Goal: Check status: Check status

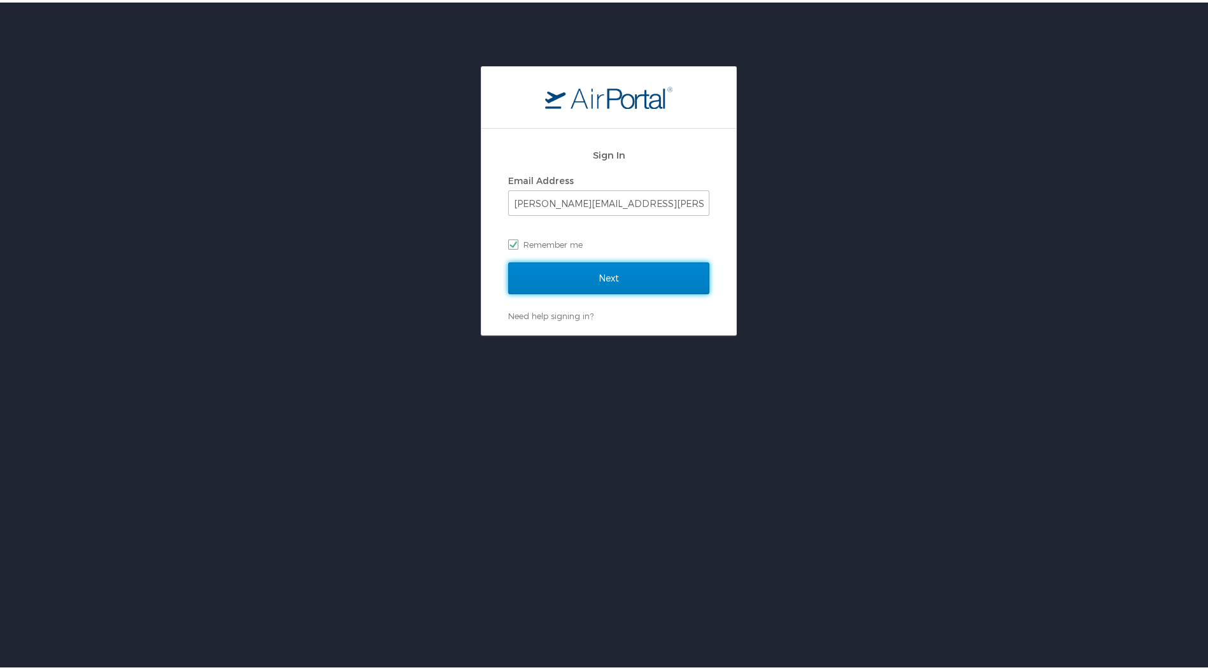
click at [606, 269] on input "Next" at bounding box center [608, 276] width 201 height 32
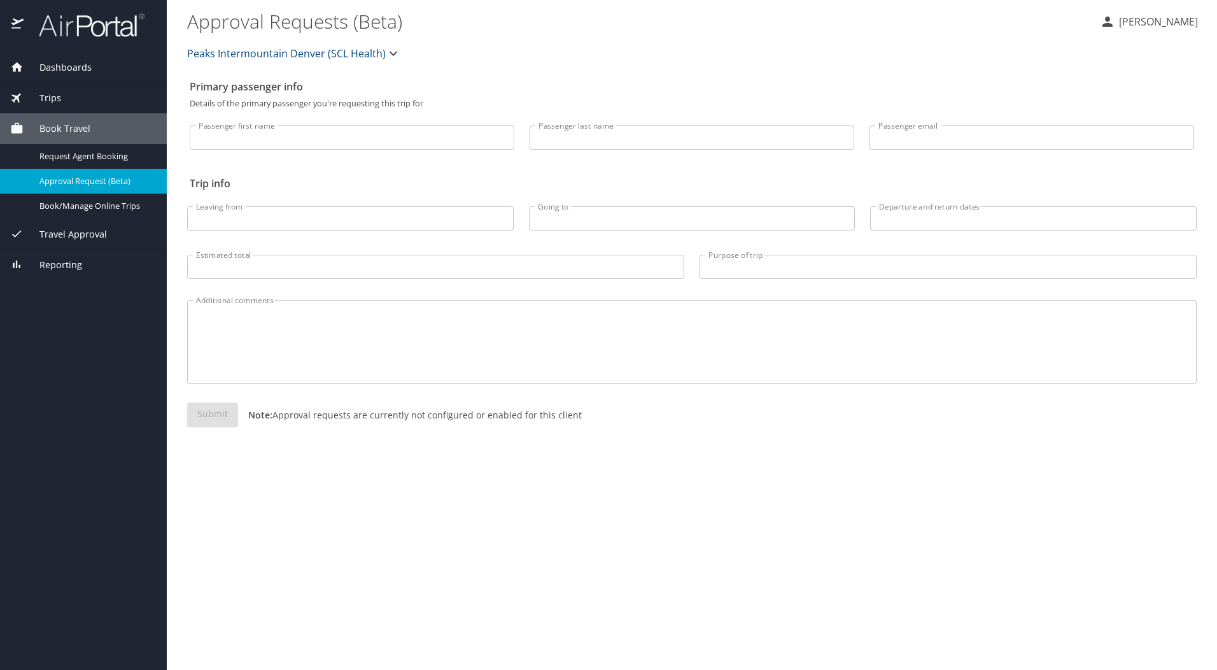
click at [50, 99] on span "Trips" at bounding box center [43, 98] width 38 height 14
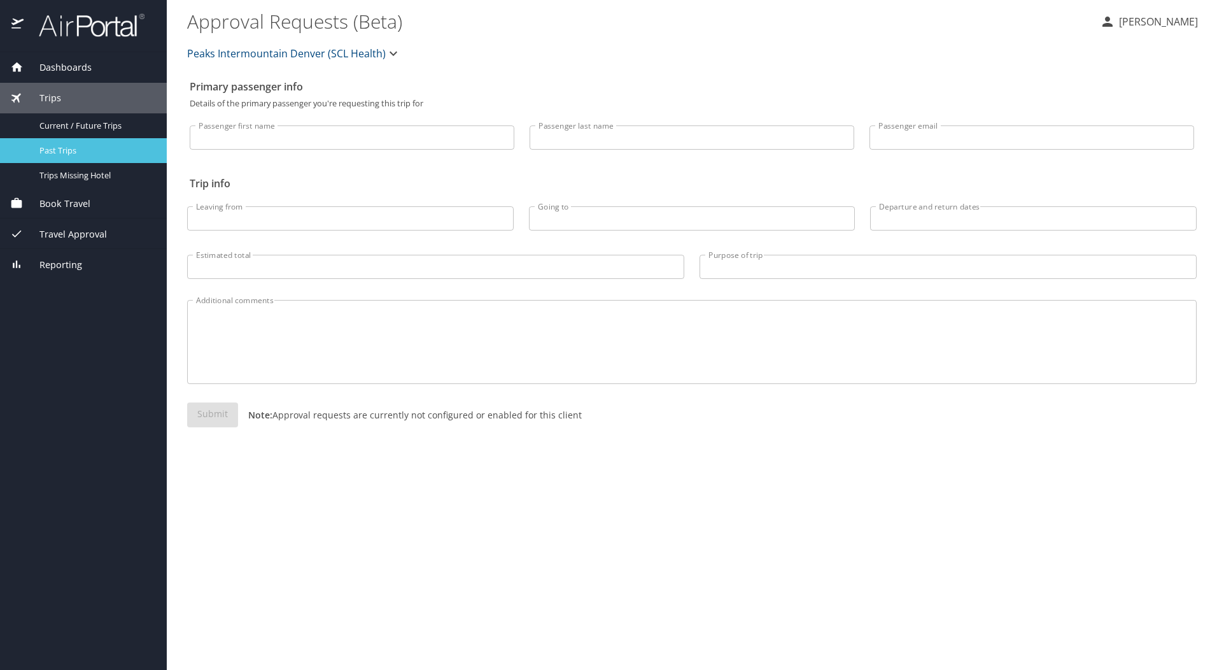
click at [71, 151] on span "Past Trips" at bounding box center [95, 151] width 112 height 12
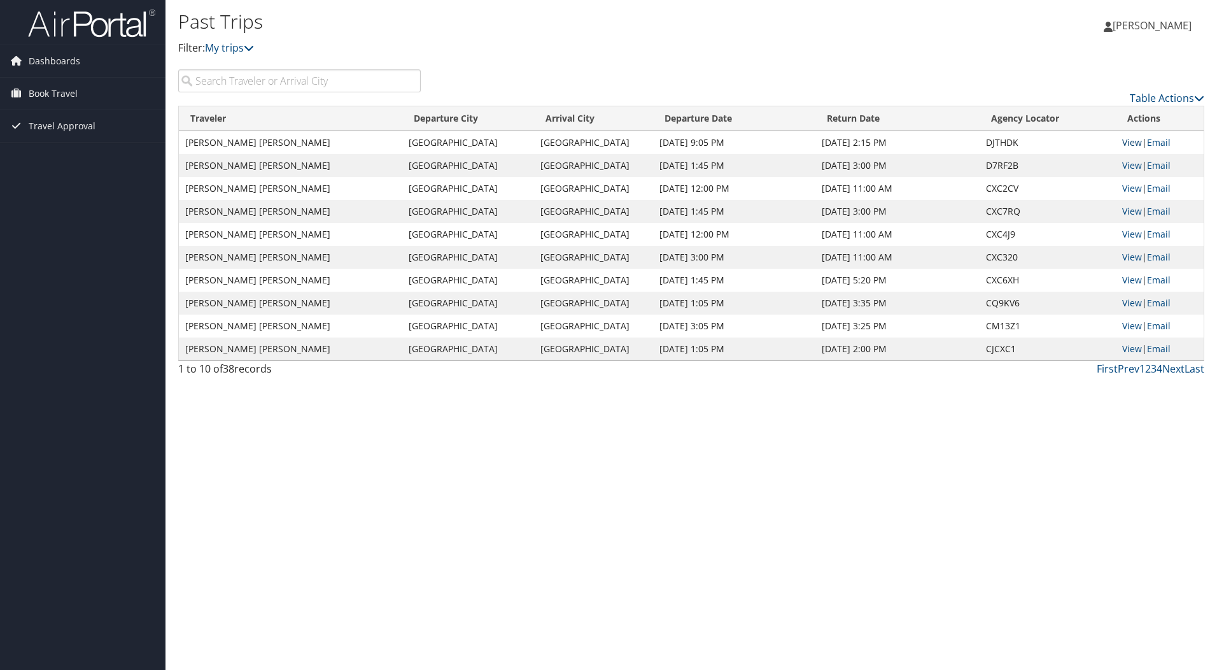
click at [1129, 142] on link "View" at bounding box center [1132, 142] width 20 height 12
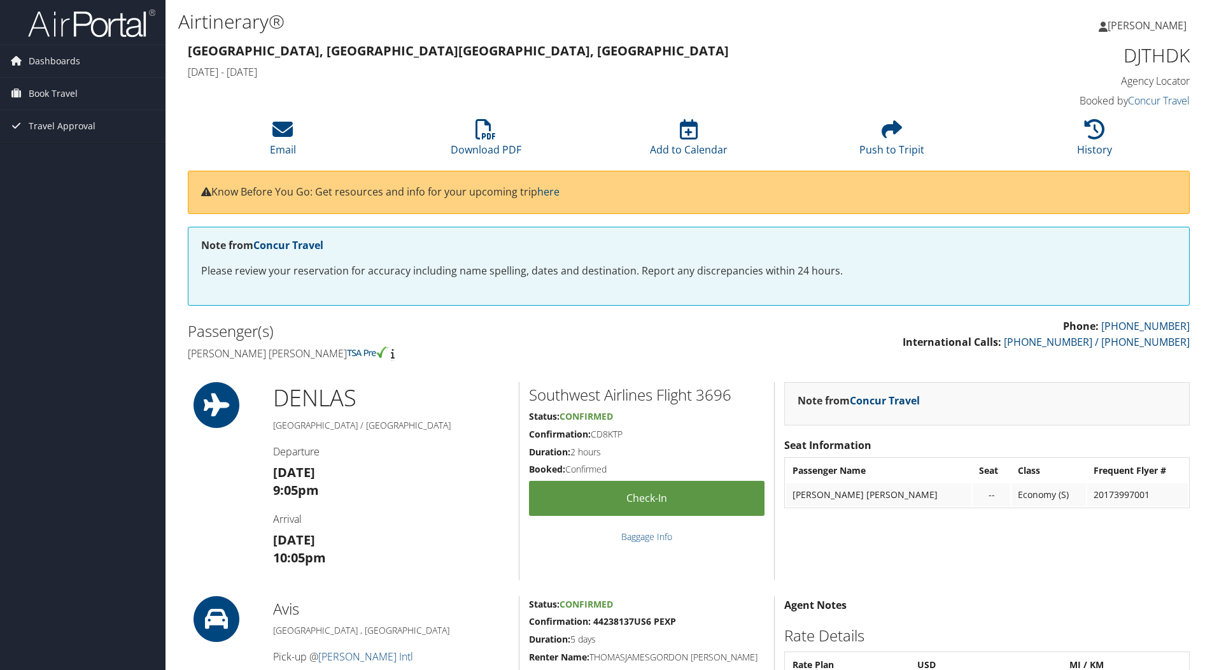
scroll to position [1019, 0]
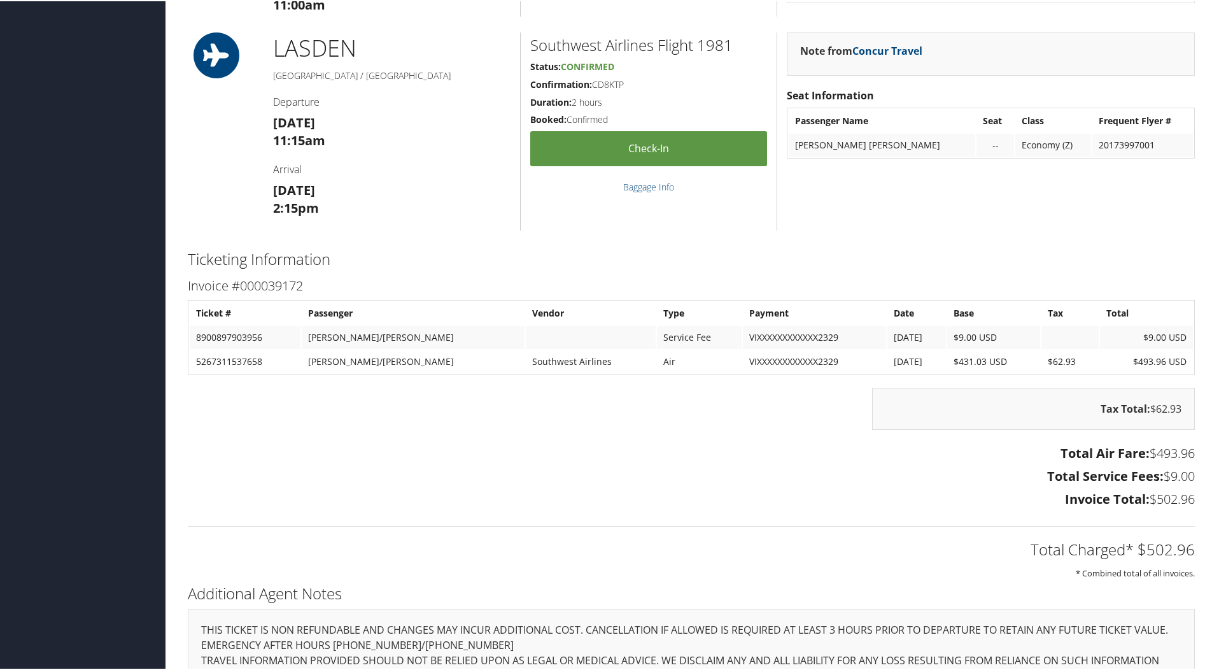
click at [205, 357] on td "5267311537658" at bounding box center [245, 360] width 111 height 23
copy td "5267311537658"
